Goal: Task Accomplishment & Management: Manage account settings

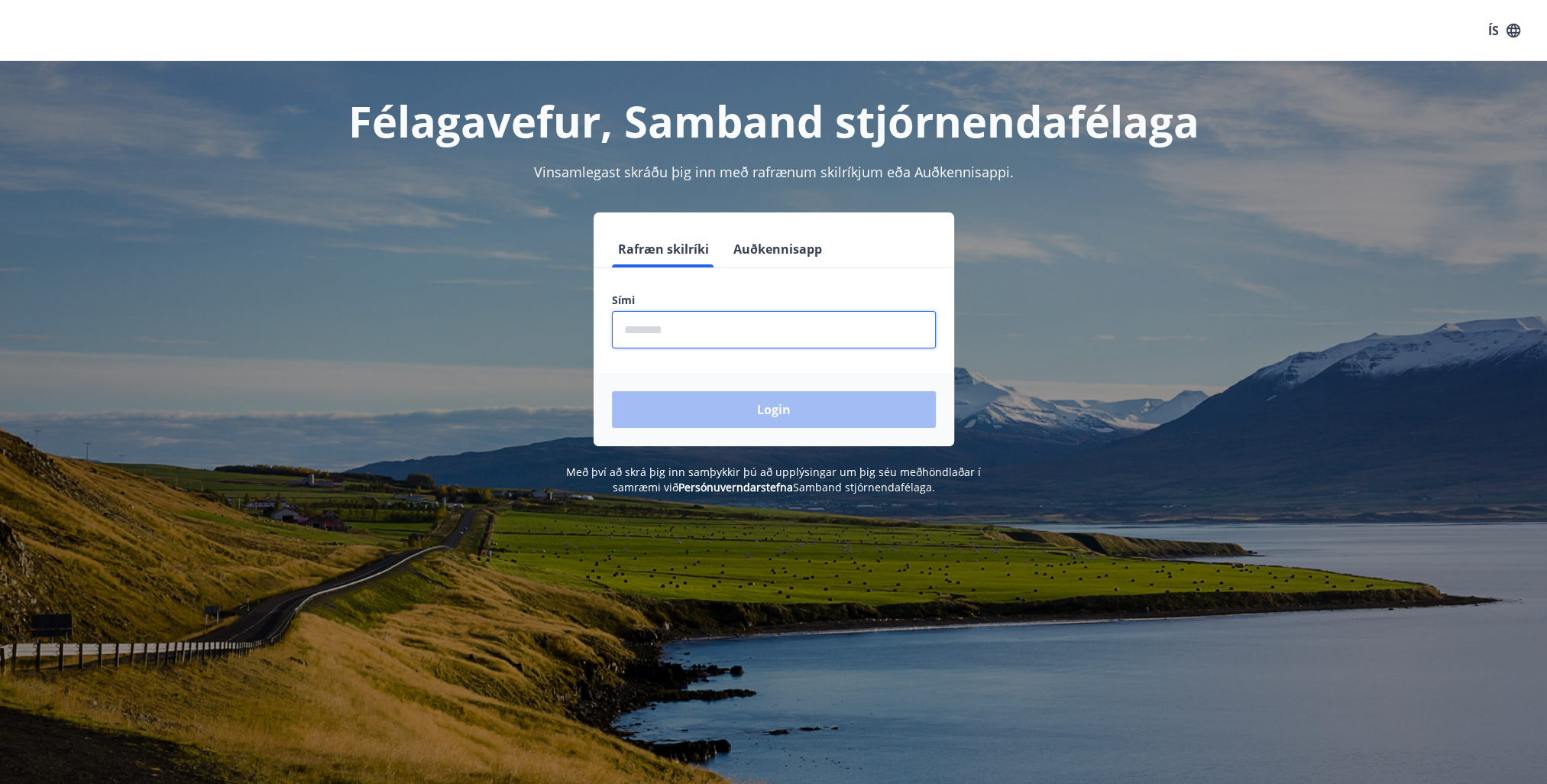
click at [654, 332] on input "phone" at bounding box center [774, 330] width 324 height 37
type input "********"
click at [782, 407] on button "Login" at bounding box center [774, 409] width 324 height 37
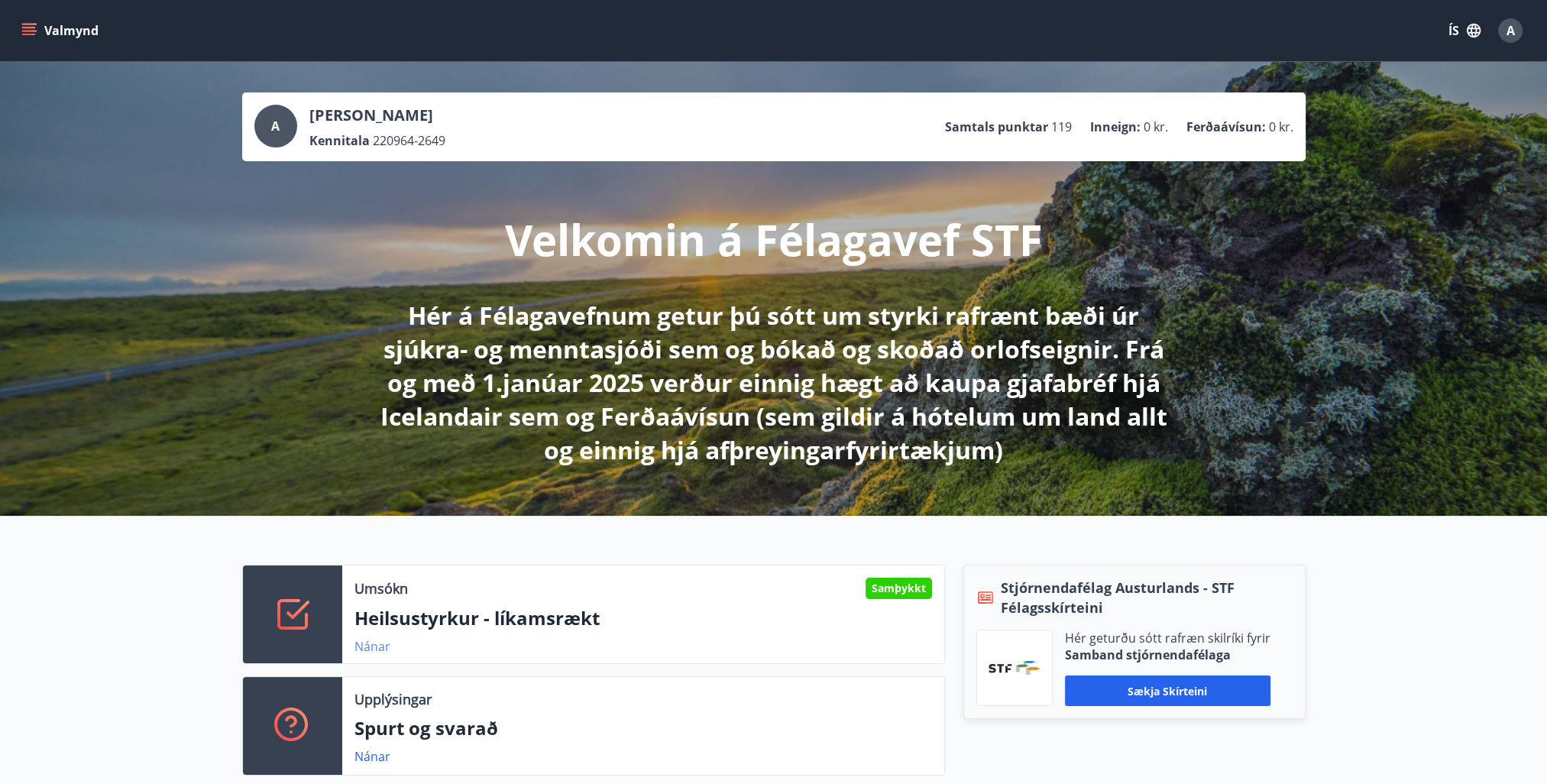
click at [373, 647] on link "Nánar" at bounding box center [372, 646] width 36 height 17
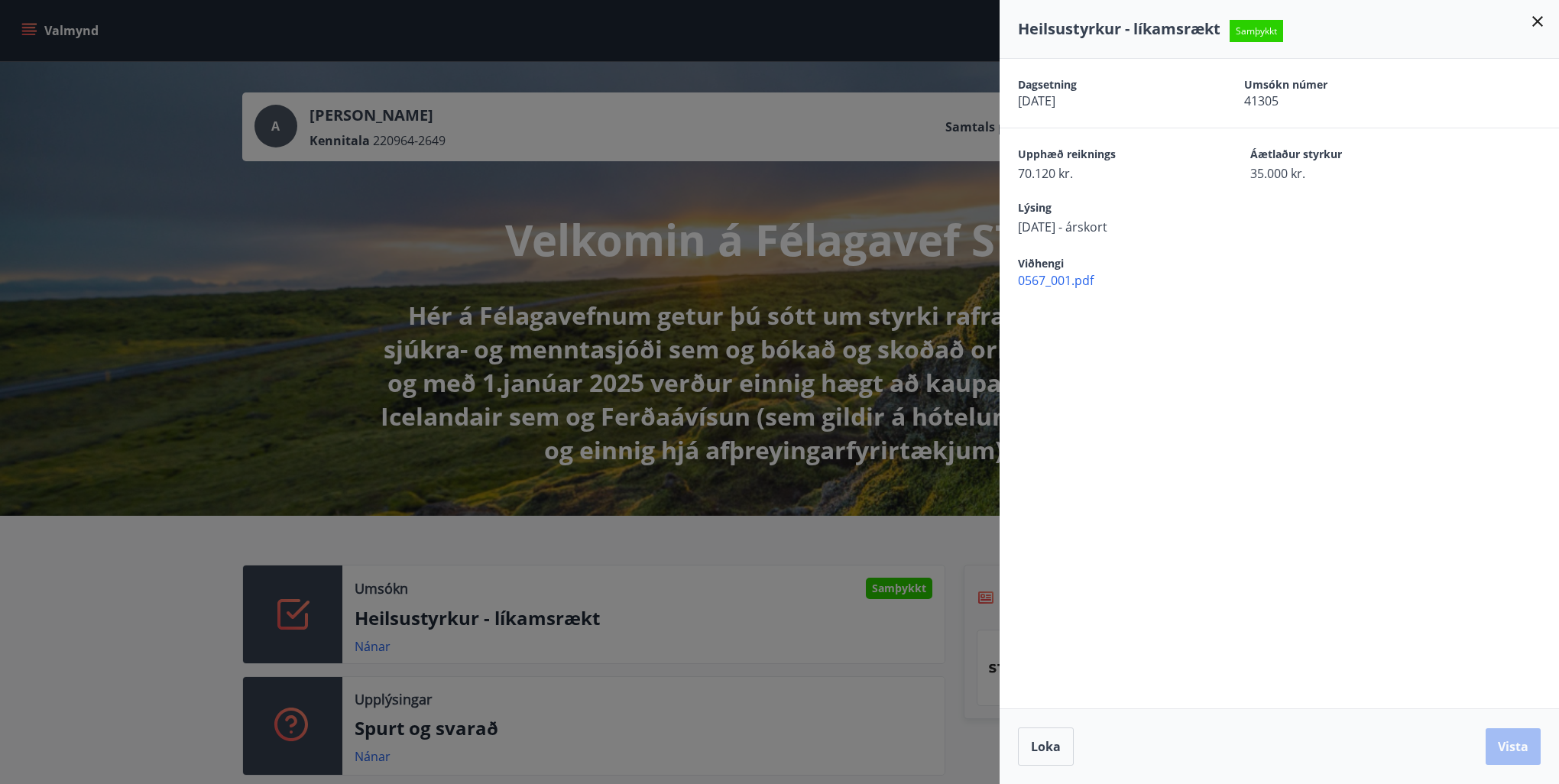
click at [1535, 24] on icon at bounding box center [1537, 21] width 11 height 11
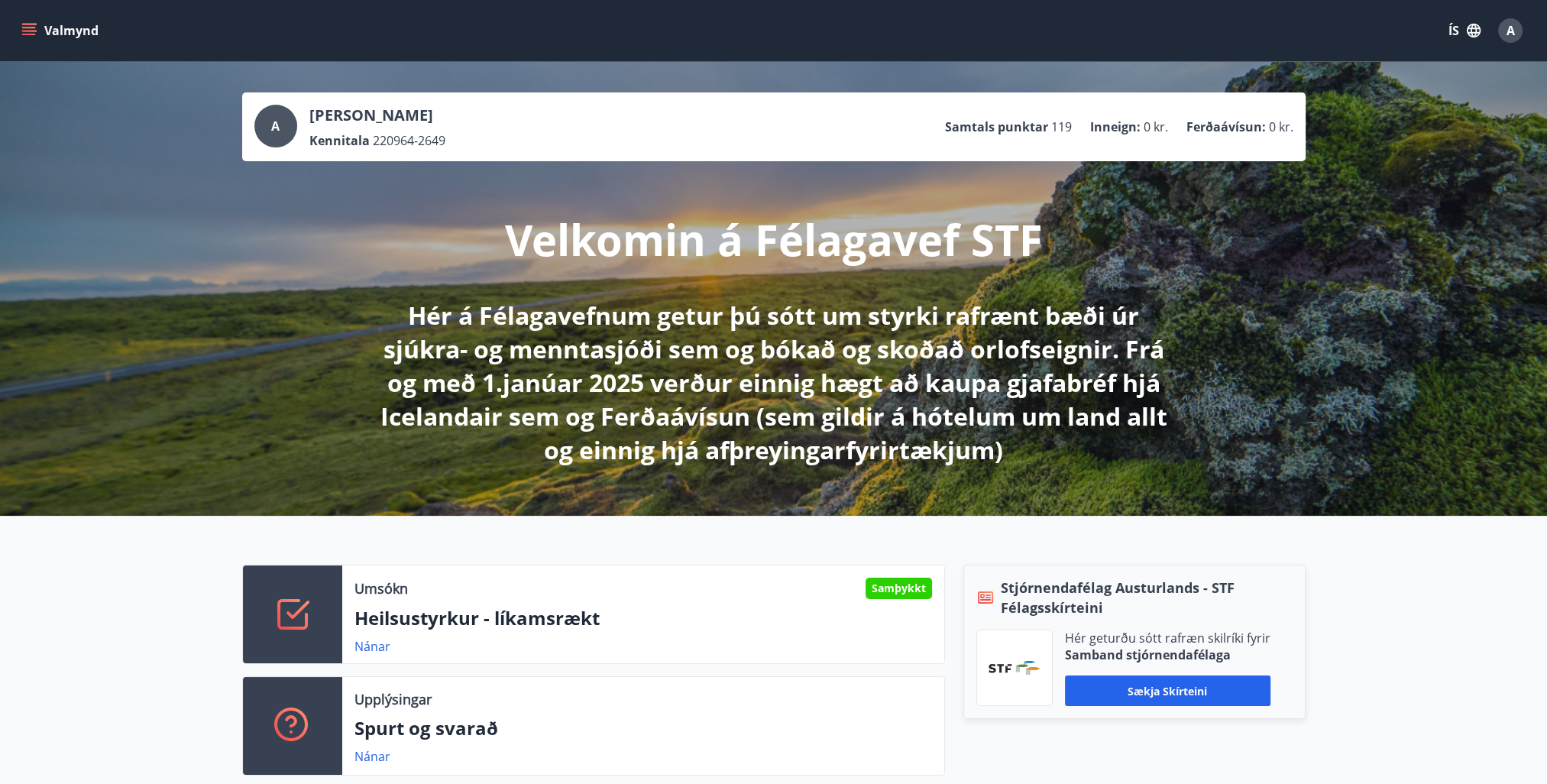
click at [32, 35] on icon "menu" at bounding box center [28, 34] width 14 height 2
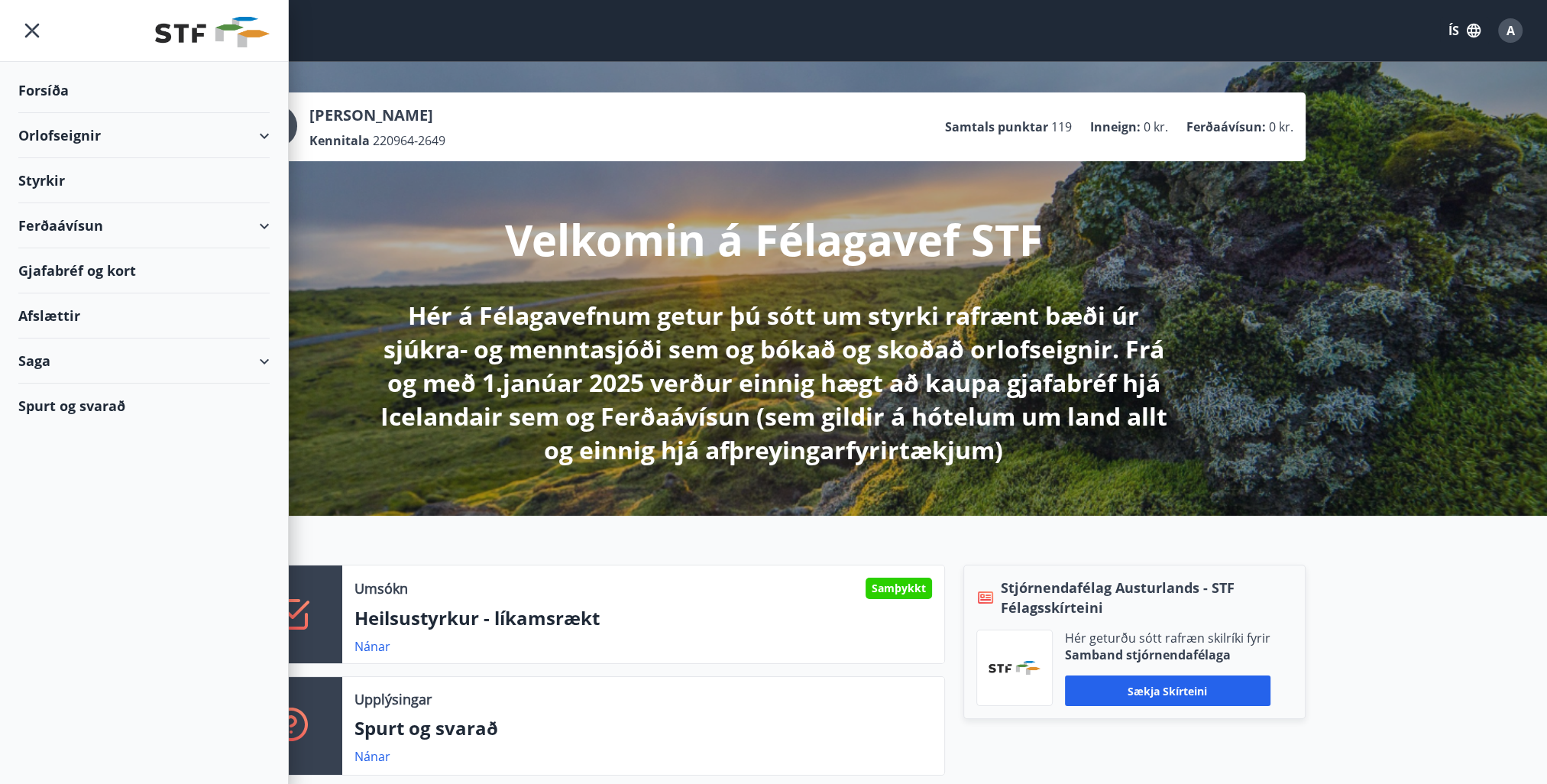
click at [1282, 261] on div "A [PERSON_NAME] Kennitala 220964-2649 Samtals punktar 119 Inneign : 0 kr. Ferða…" at bounding box center [774, 288] width 1547 height 454
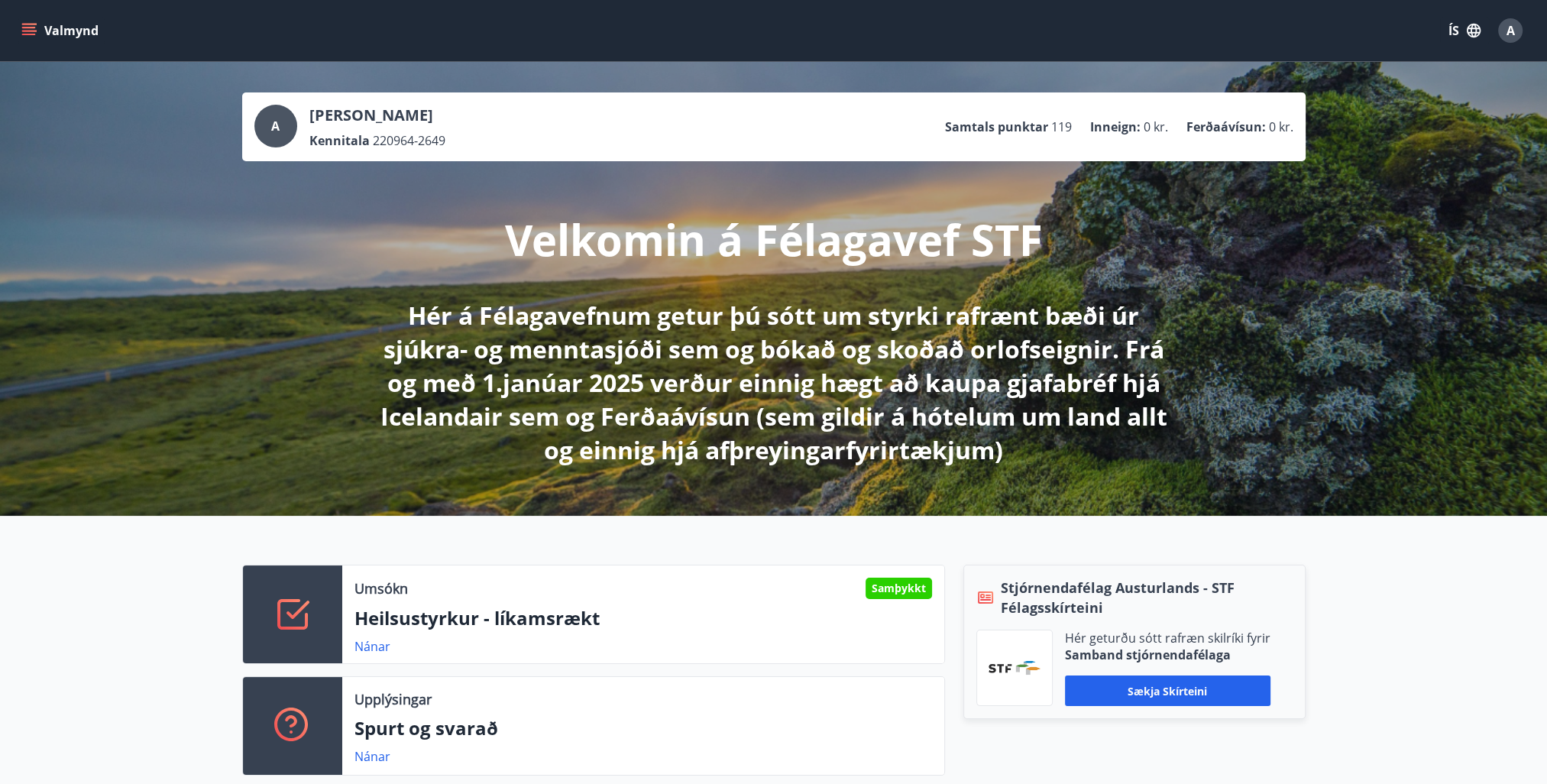
click at [1363, 371] on div "A [PERSON_NAME] Kennitala 220964-2649 Samtals punktar 119 Inneign : 0 kr. Ferða…" at bounding box center [774, 288] width 1547 height 454
click at [24, 32] on icon "menu" at bounding box center [28, 30] width 15 height 15
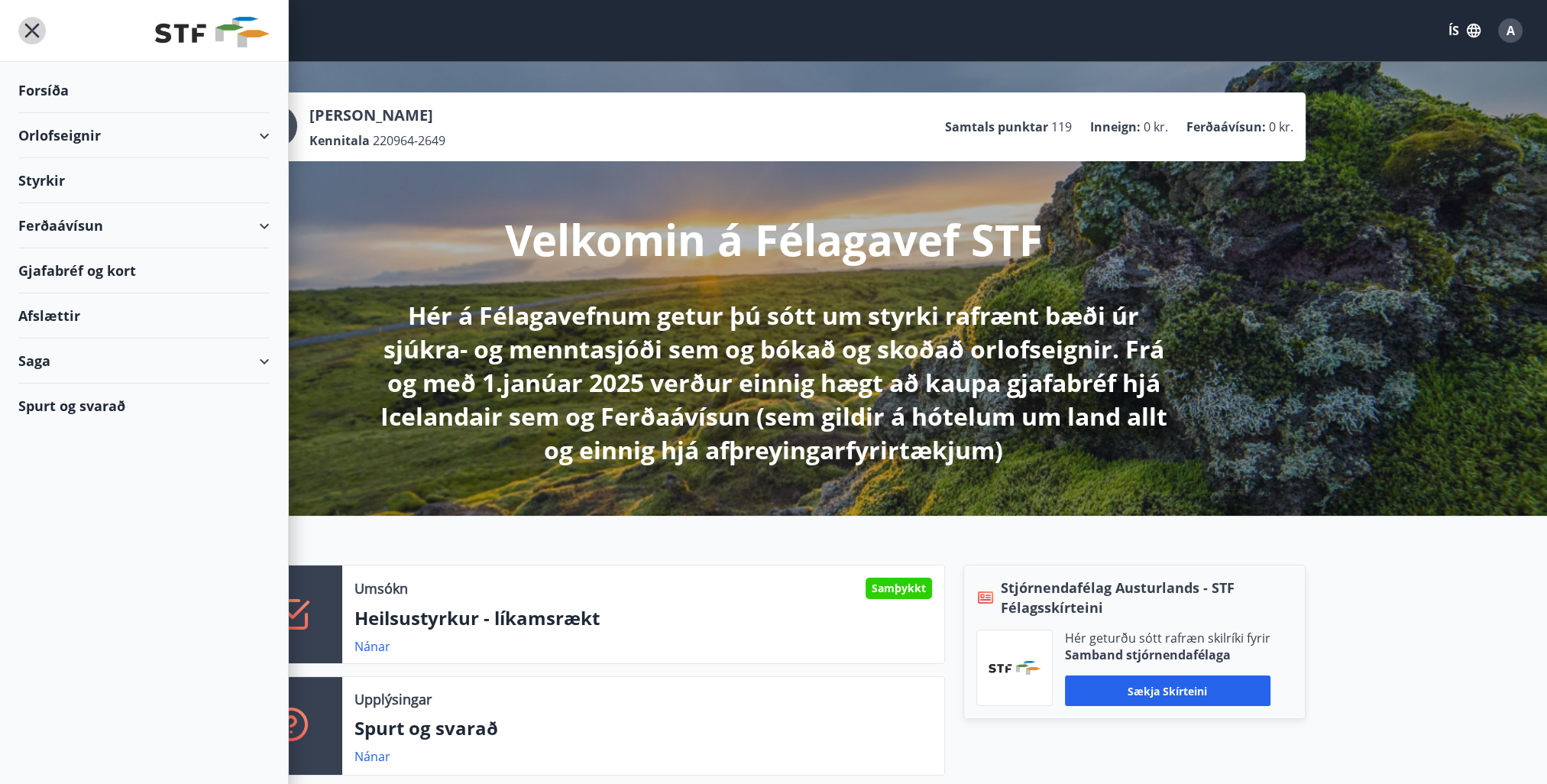
click at [37, 28] on icon "menu" at bounding box center [32, 31] width 28 height 28
